Goal: Information Seeking & Learning: Compare options

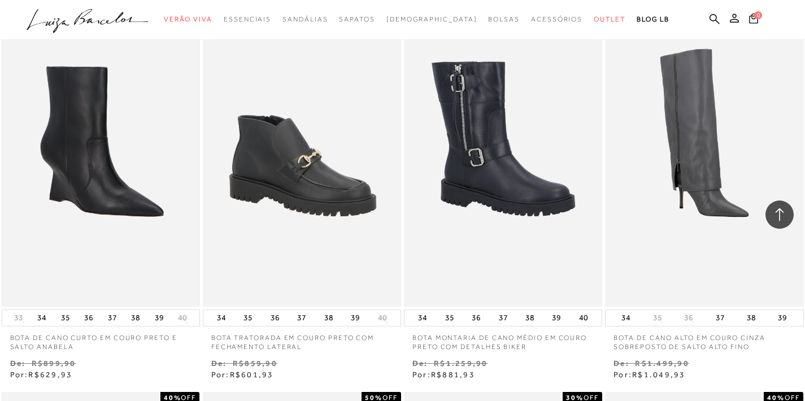
scroll to position [1625, 0]
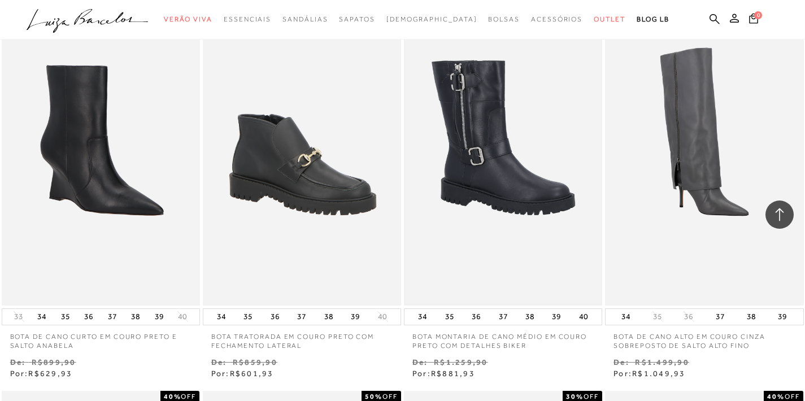
click at [506, 182] on img at bounding box center [503, 157] width 196 height 294
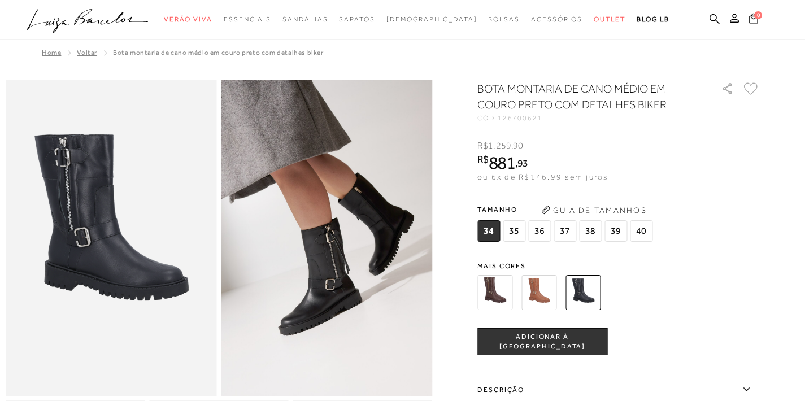
click at [512, 294] on img at bounding box center [494, 292] width 35 height 35
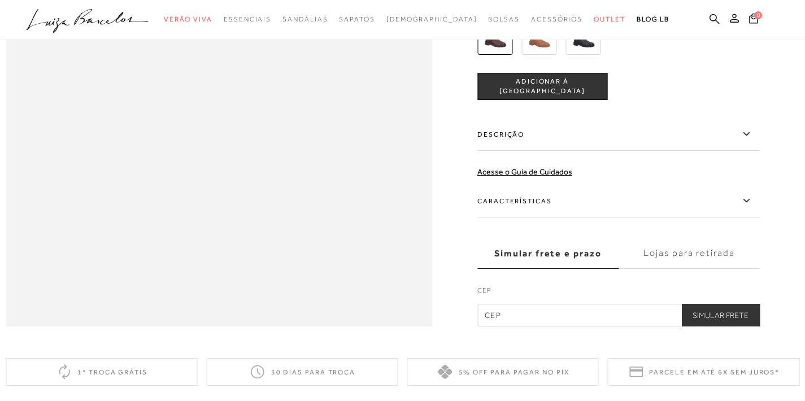
scroll to position [941, 0]
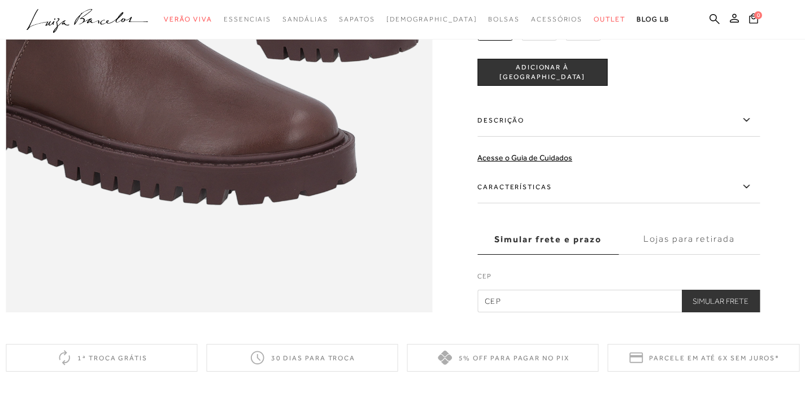
click at [598, 41] on img at bounding box center [582, 23] width 35 height 35
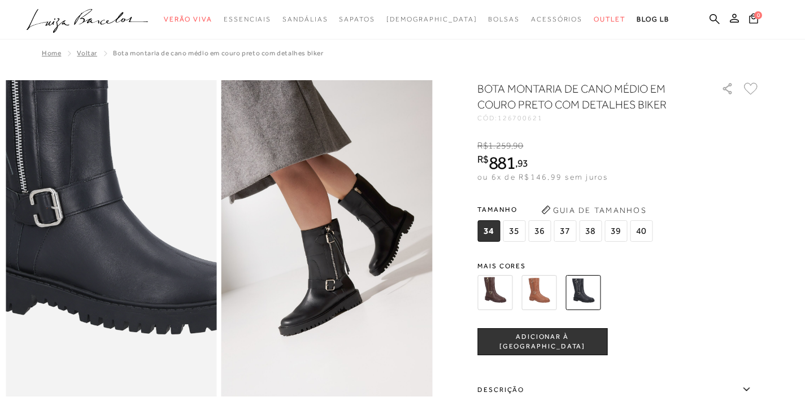
click at [117, 272] on img at bounding box center [104, 209] width 422 height 633
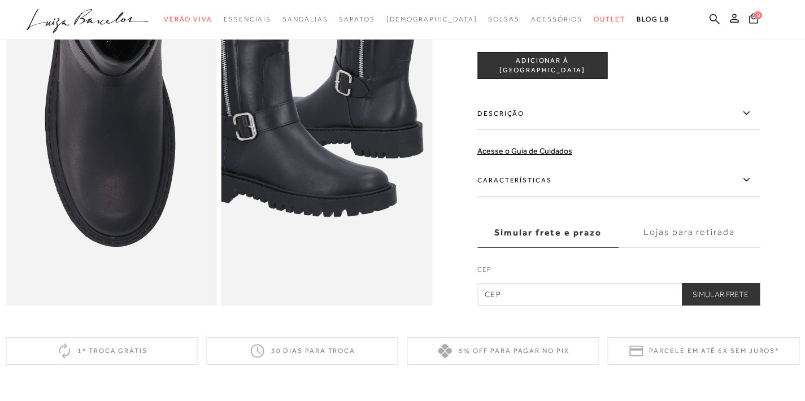
scroll to position [543, 0]
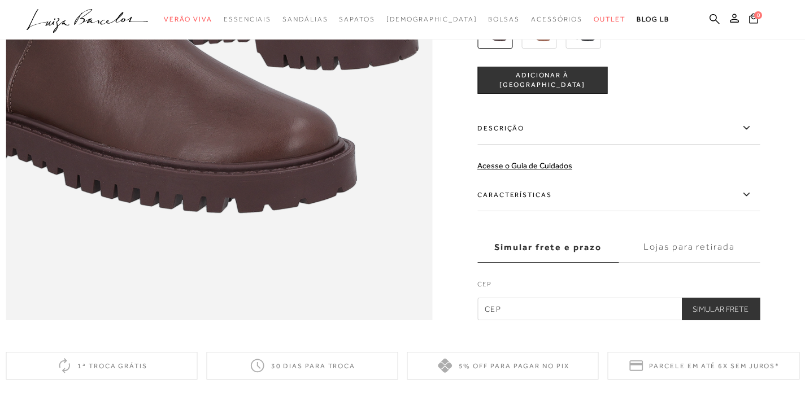
scroll to position [936, 0]
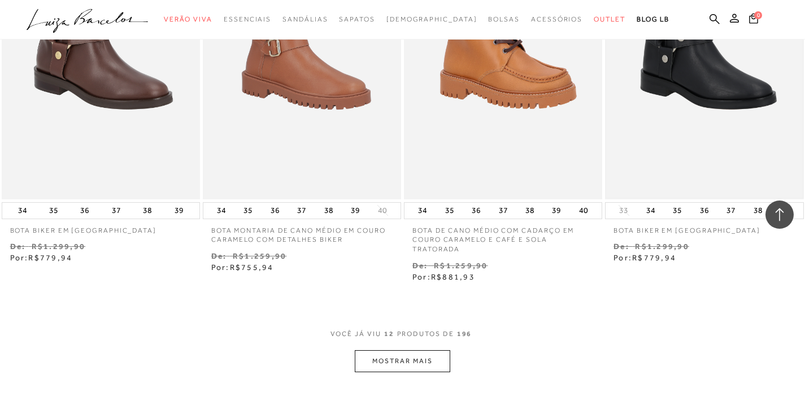
scroll to position [966, 0]
click at [423, 354] on button "MOSTRAR MAIS" at bounding box center [402, 360] width 95 height 22
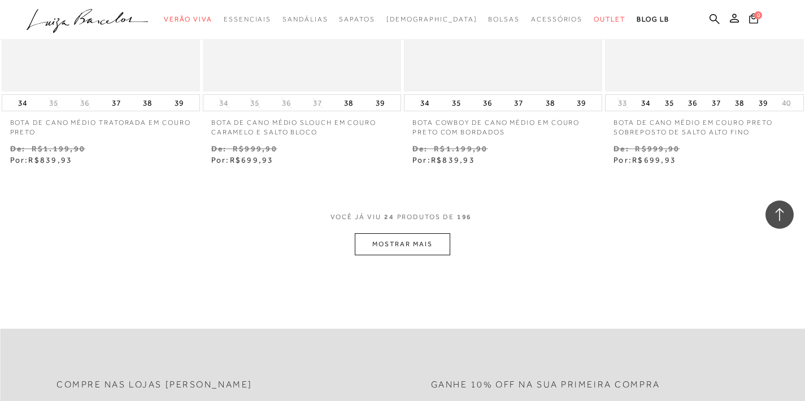
scroll to position [2255, 0]
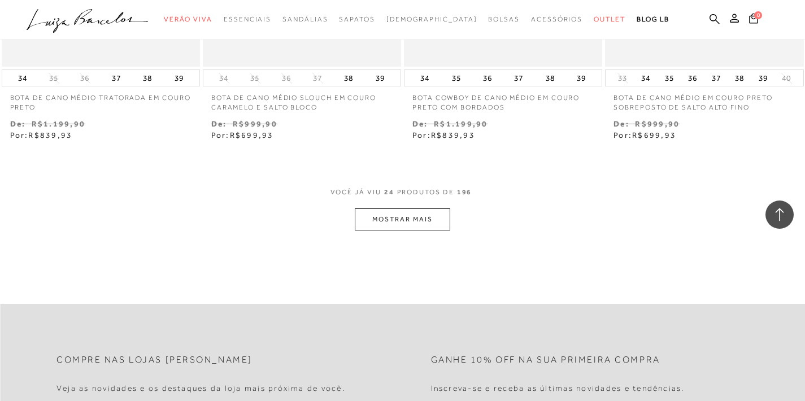
click at [394, 222] on button "MOSTRAR MAIS" at bounding box center [402, 219] width 95 height 22
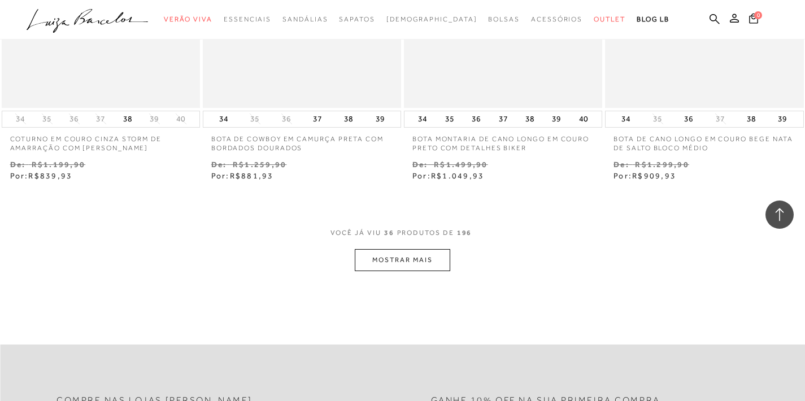
scroll to position [3359, 0]
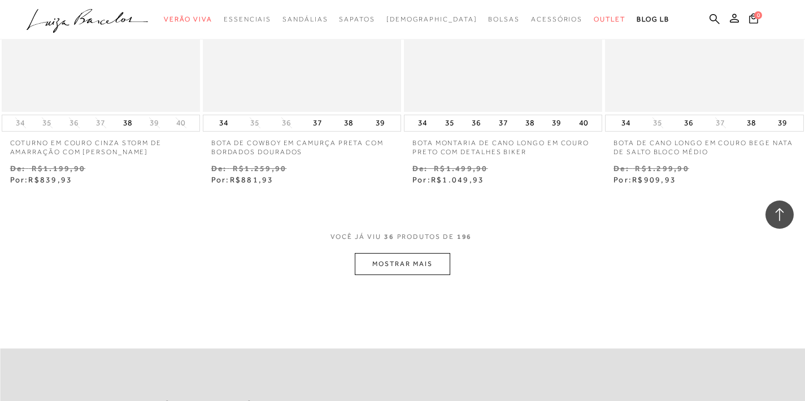
click at [434, 254] on button "MOSTRAR MAIS" at bounding box center [402, 264] width 95 height 22
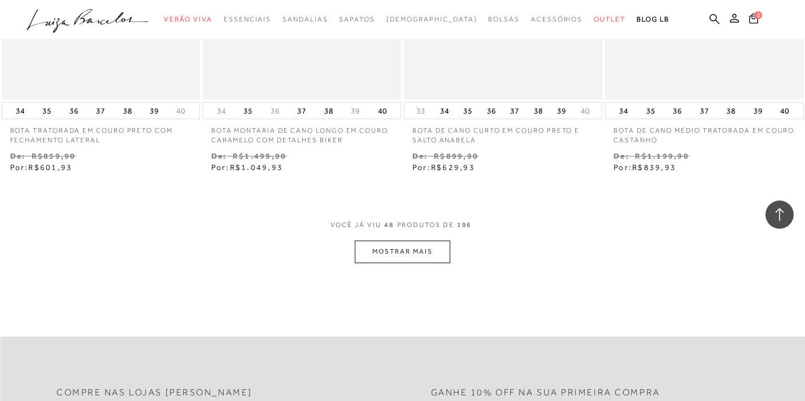
scroll to position [4527, 0]
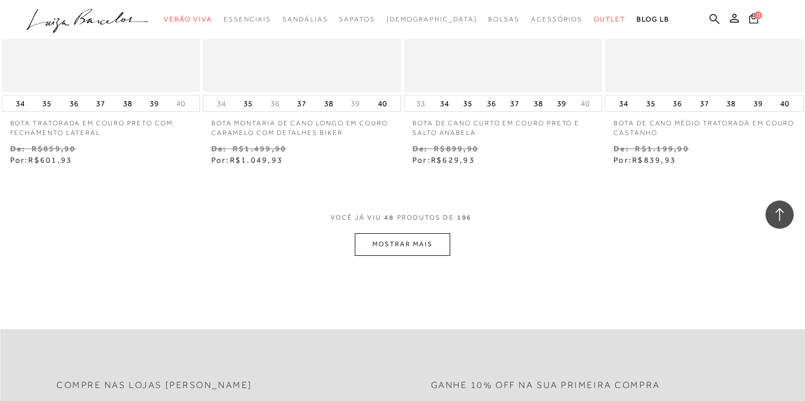
click at [416, 237] on button "MOSTRAR MAIS" at bounding box center [402, 244] width 95 height 22
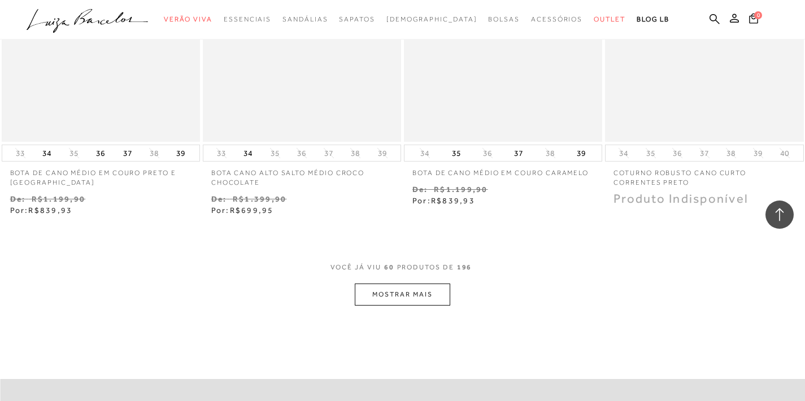
scroll to position [5649, 0]
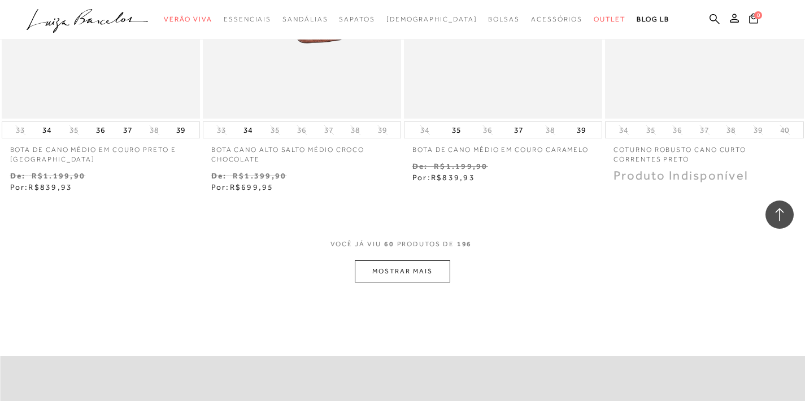
click at [410, 260] on button "MOSTRAR MAIS" at bounding box center [402, 271] width 95 height 22
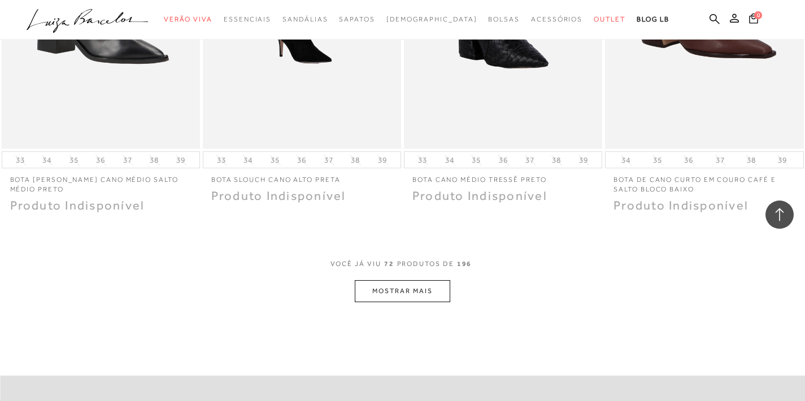
scroll to position [6773, 0]
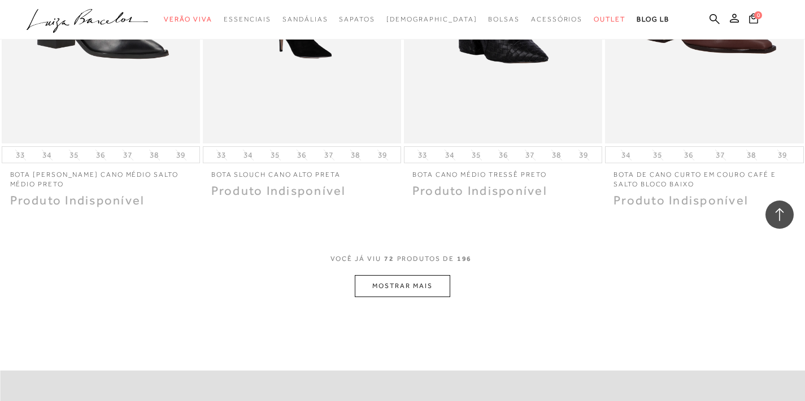
click at [401, 275] on button "MOSTRAR MAIS" at bounding box center [402, 286] width 95 height 22
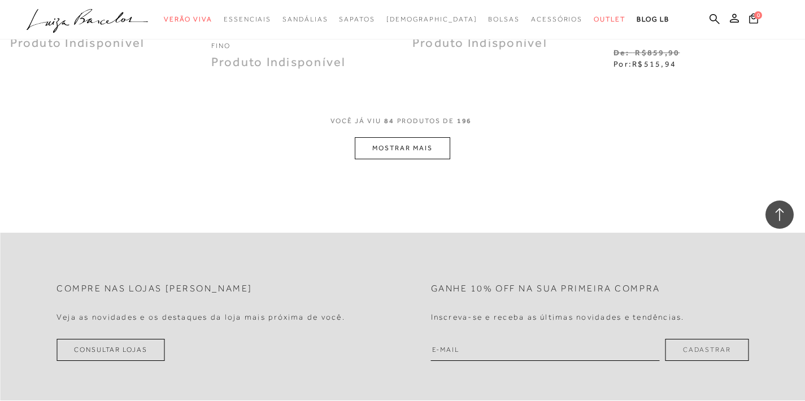
scroll to position [8068, 0]
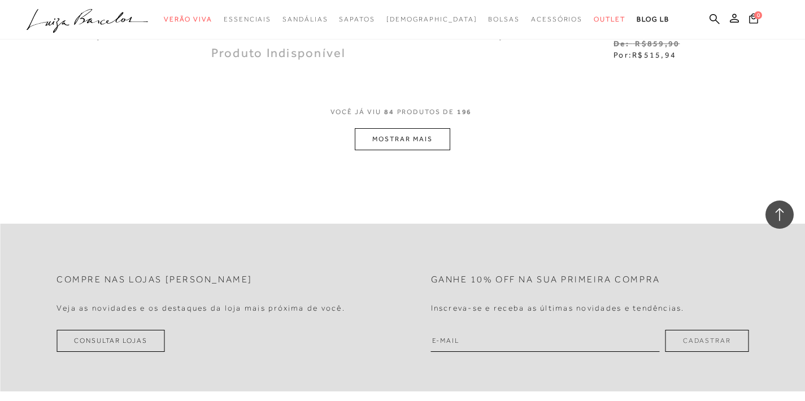
click at [402, 128] on button "MOSTRAR MAIS" at bounding box center [402, 139] width 95 height 22
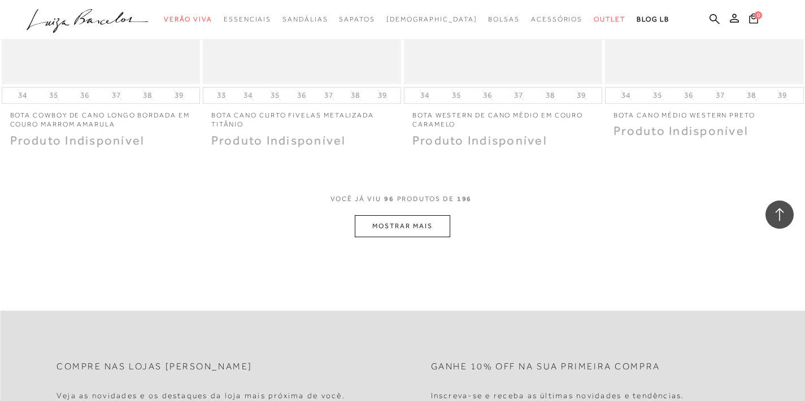
scroll to position [9131, 0]
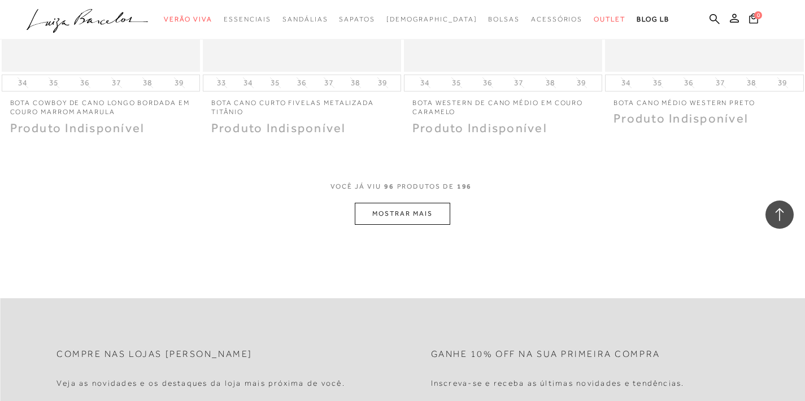
click at [415, 203] on button "MOSTRAR MAIS" at bounding box center [402, 214] width 95 height 22
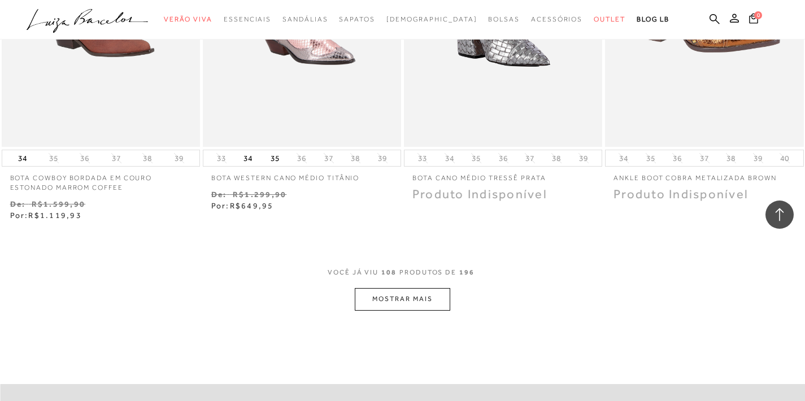
scroll to position [10182, 0]
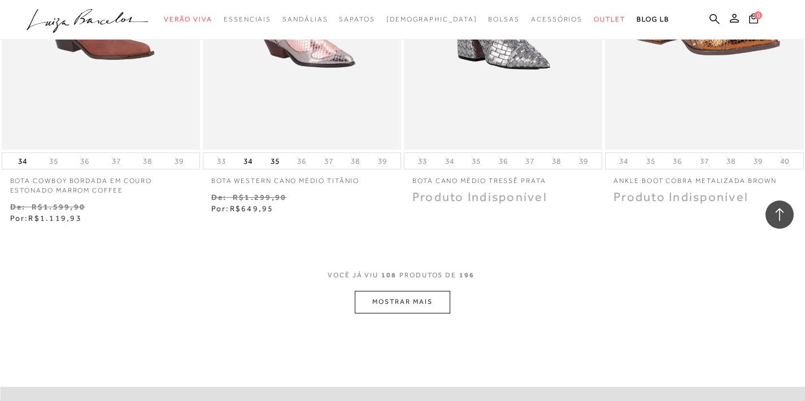
click at [400, 291] on button "MOSTRAR MAIS" at bounding box center [402, 302] width 95 height 22
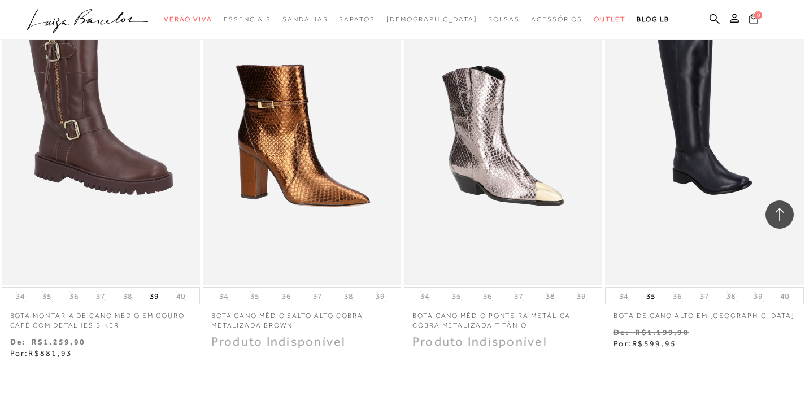
scroll to position [11305, 0]
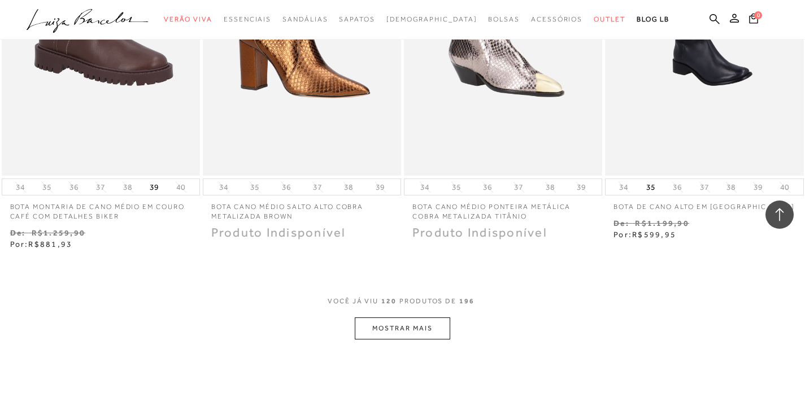
click at [408, 317] on button "MOSTRAR MAIS" at bounding box center [402, 328] width 95 height 22
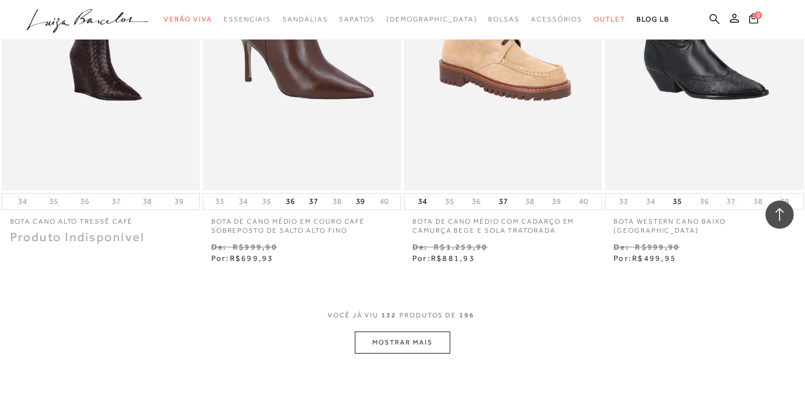
scroll to position [12435, 0]
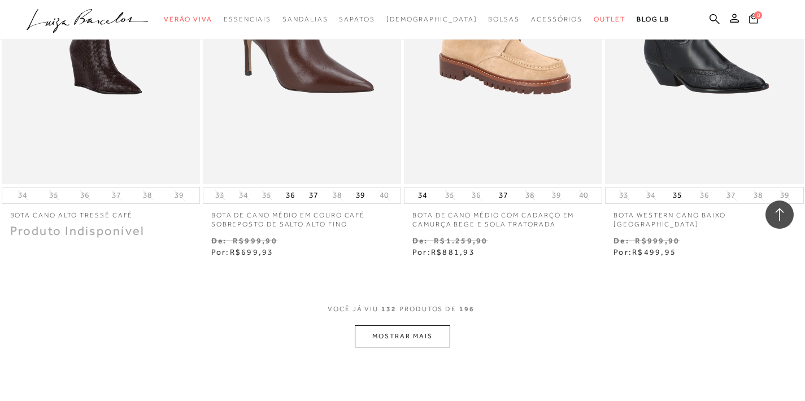
click at [393, 325] on button "MOSTRAR MAIS" at bounding box center [402, 336] width 95 height 22
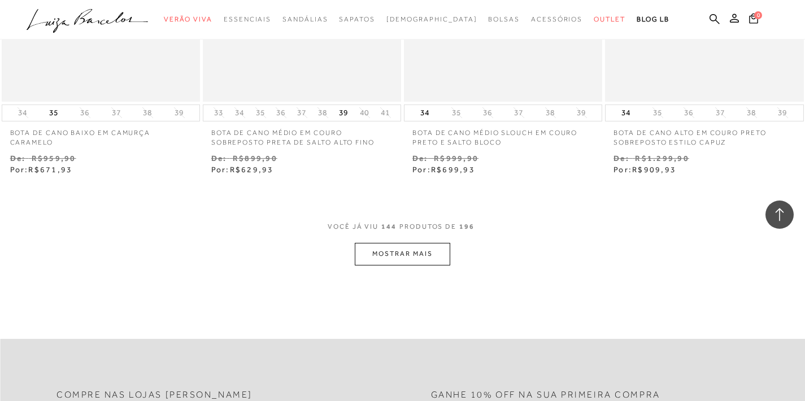
scroll to position [13703, 0]
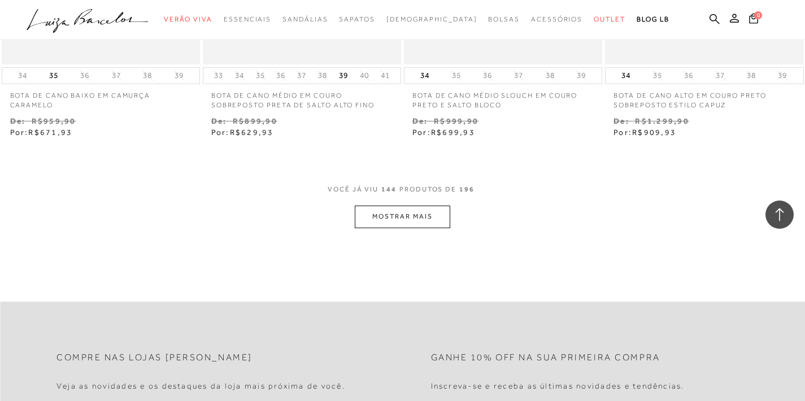
click at [422, 206] on button "MOSTRAR MAIS" at bounding box center [402, 217] width 95 height 22
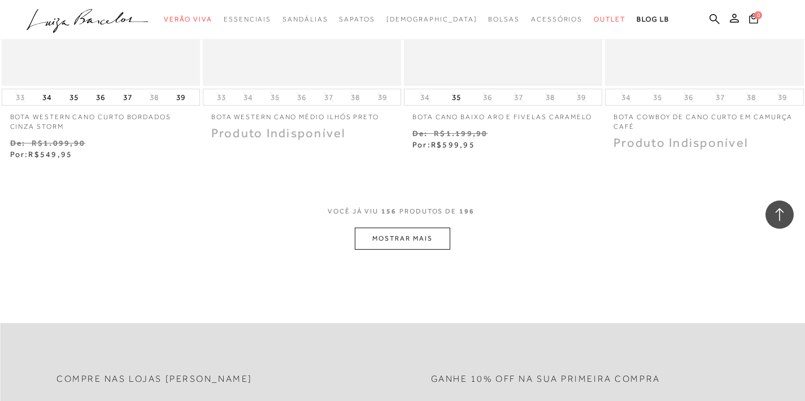
scroll to position [14806, 0]
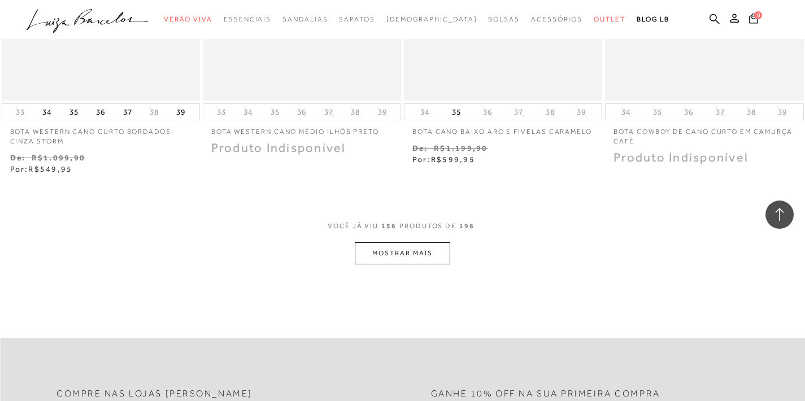
click at [403, 242] on button "MOSTRAR MAIS" at bounding box center [402, 253] width 95 height 22
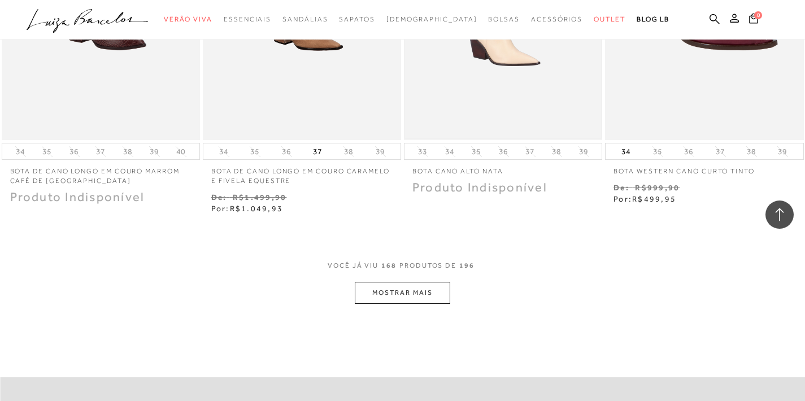
scroll to position [15921, 0]
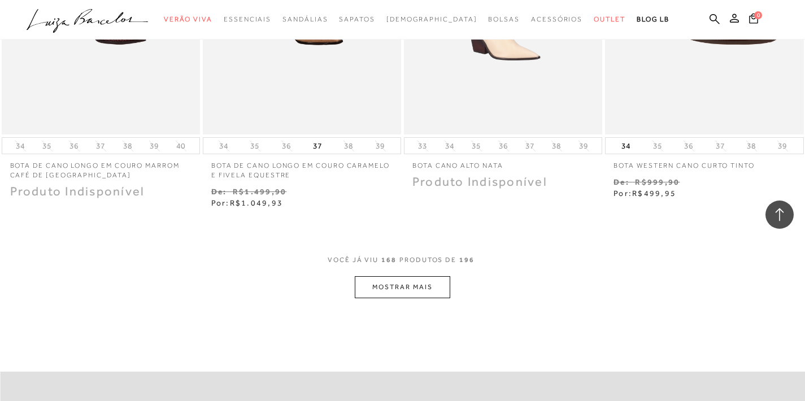
click at [399, 276] on button "MOSTRAR MAIS" at bounding box center [402, 287] width 95 height 22
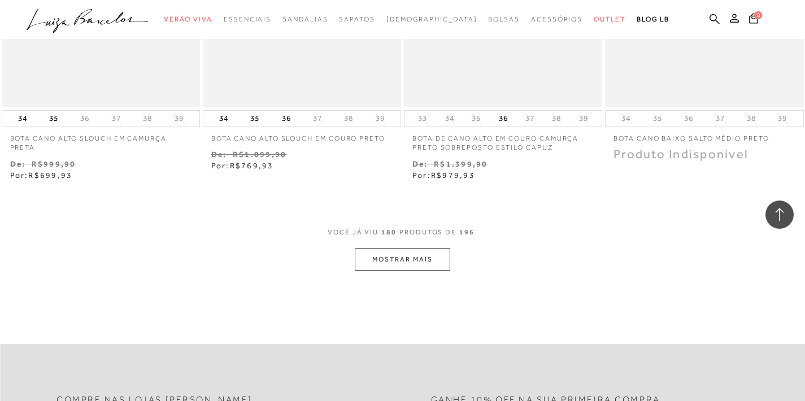
scroll to position [17119, 0]
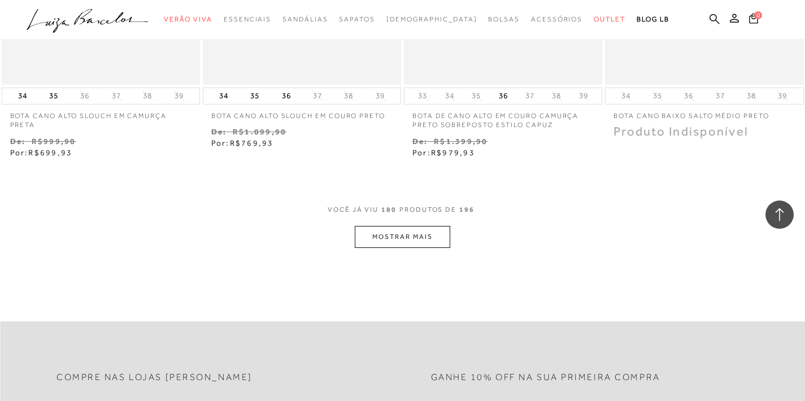
click at [406, 226] on button "MOSTRAR MAIS" at bounding box center [402, 237] width 95 height 22
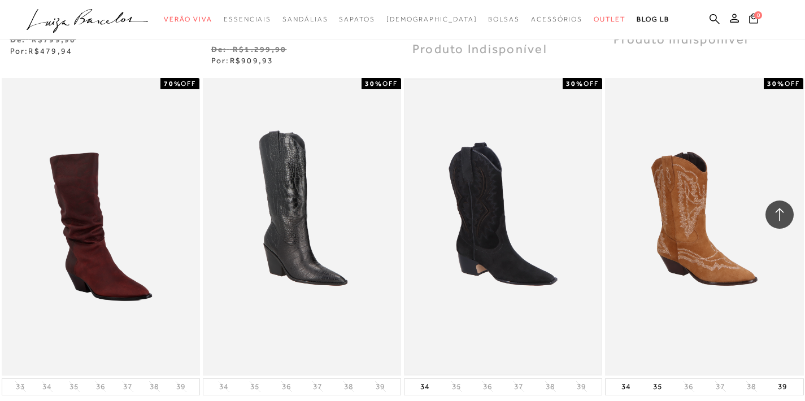
scroll to position [17592, 0]
